Goal: Task Accomplishment & Management: Manage account settings

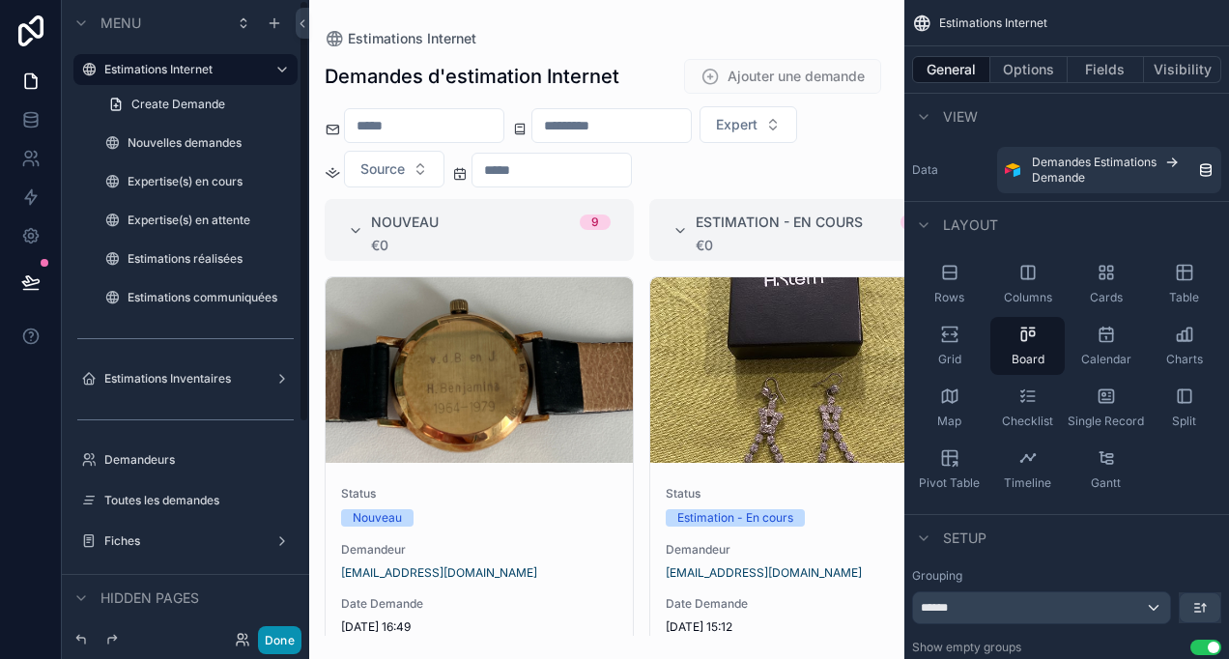
click at [269, 644] on button "Done" at bounding box center [279, 640] width 43 height 28
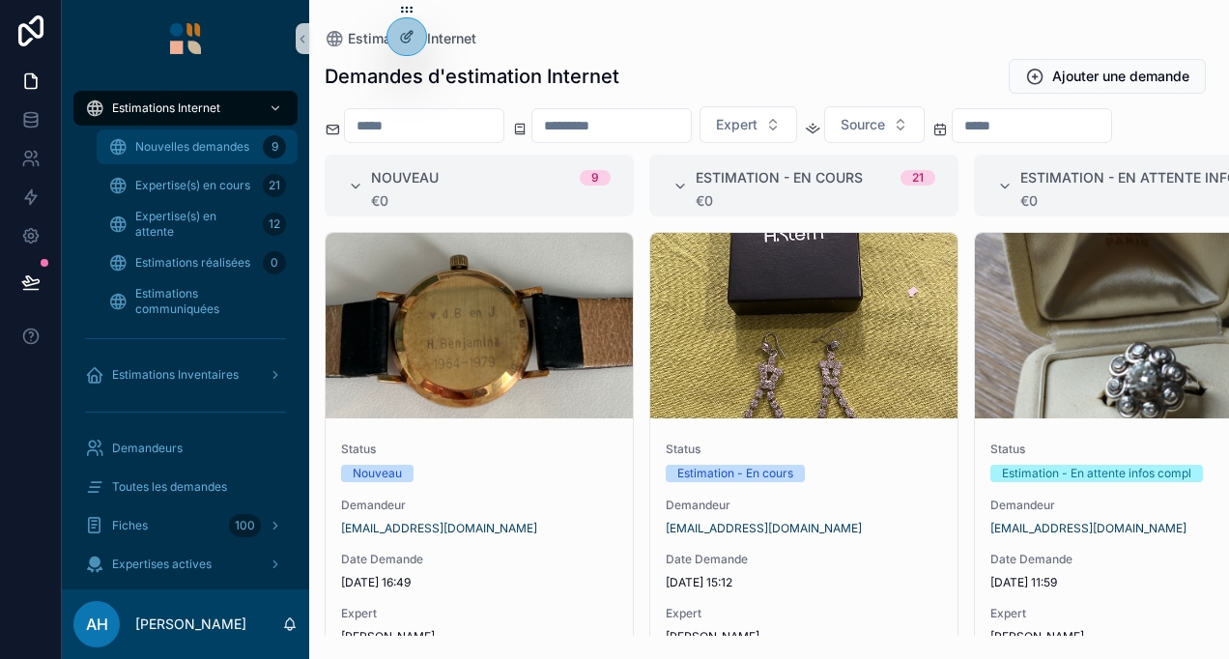
click at [178, 157] on div "Nouvelles demandes 9" at bounding box center [197, 146] width 178 height 31
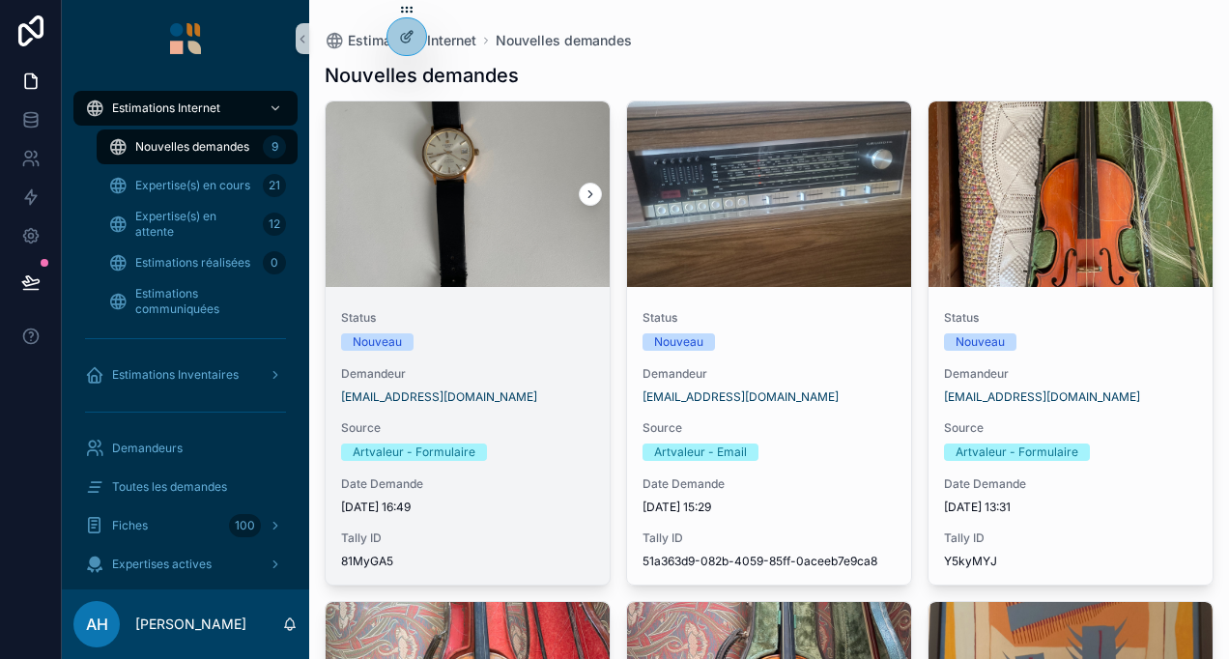
click at [466, 288] on link "Status Nouveau Demandeur [EMAIL_ADDRESS][DOMAIN_NAME] Source Artvaleur - Formul…" at bounding box center [468, 342] width 286 height 485
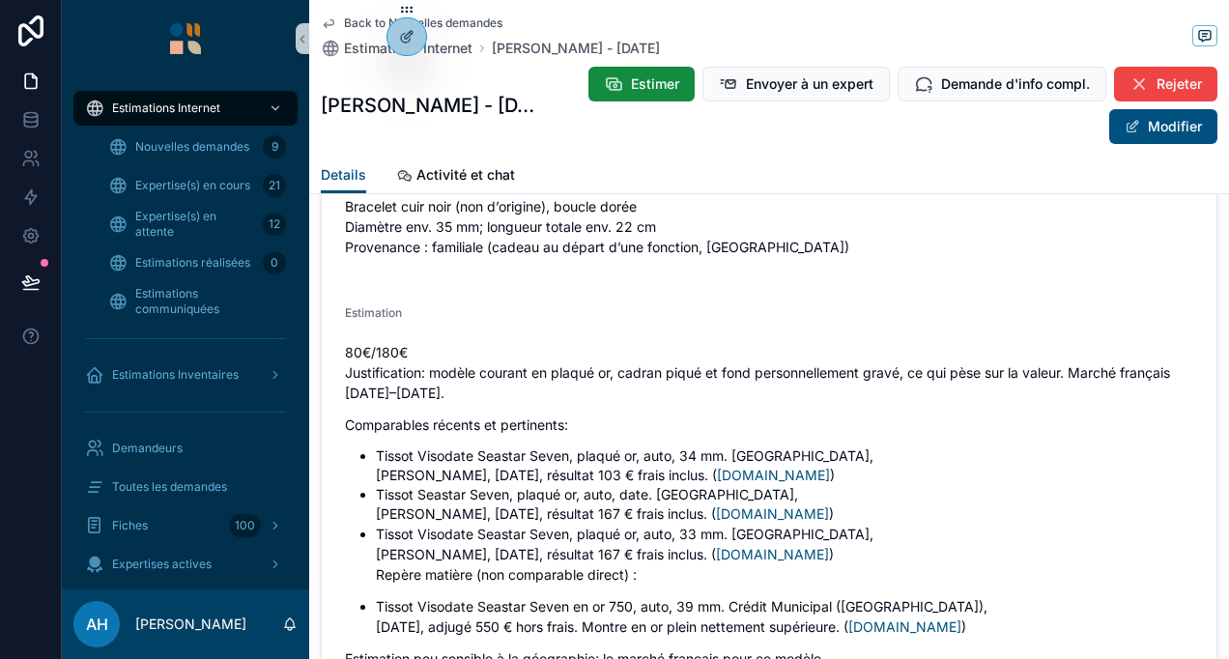
scroll to position [2736, 0]
